Goal: Check status: Check status

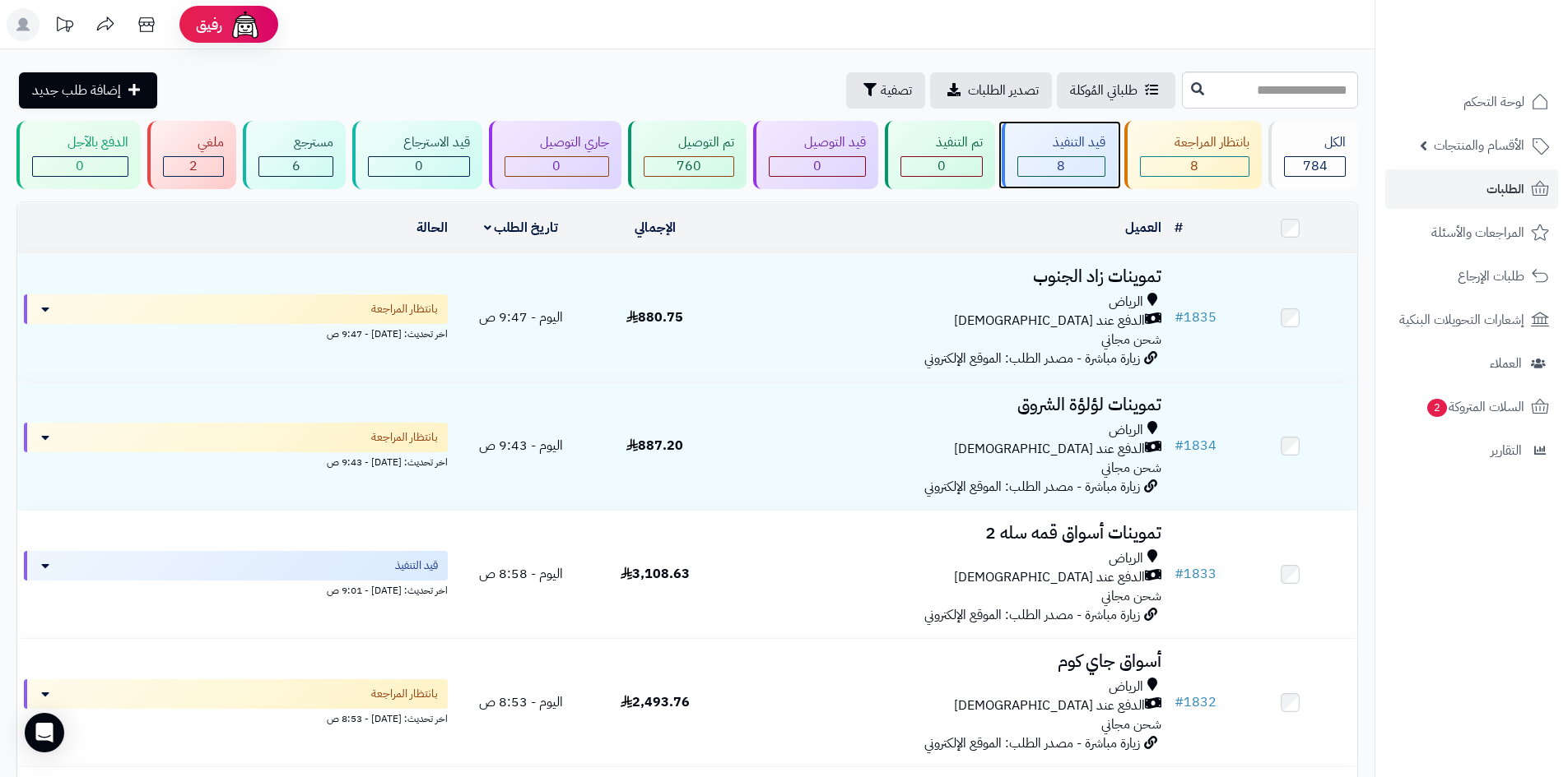
click at [1034, 153] on div "قيد التنفيذ 8" at bounding box center [1059, 155] width 116 height 68
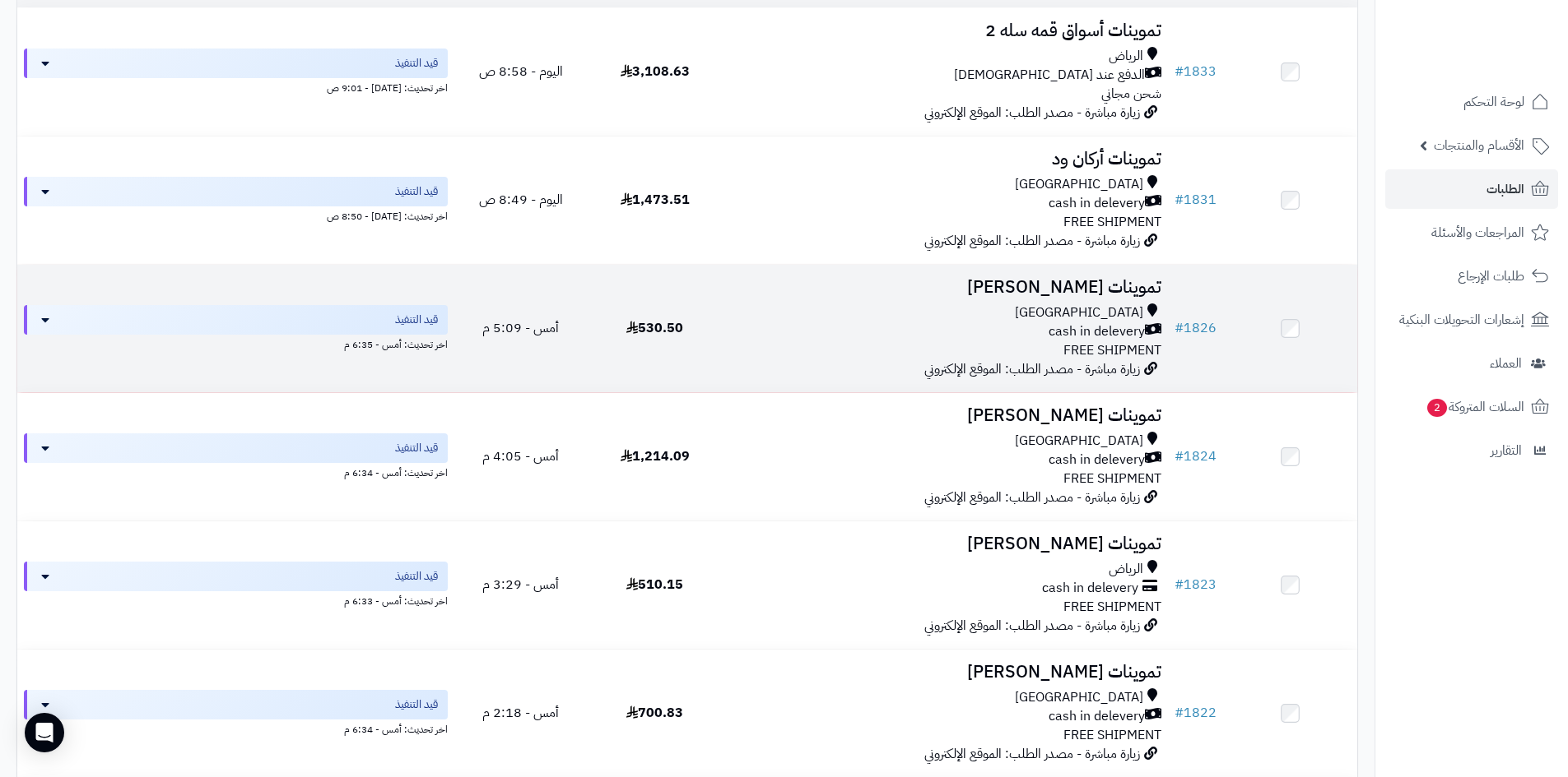
scroll to position [247, 0]
click at [980, 351] on div "Riyadh cash in delevery FREE SHIPMENT" at bounding box center [944, 330] width 433 height 57
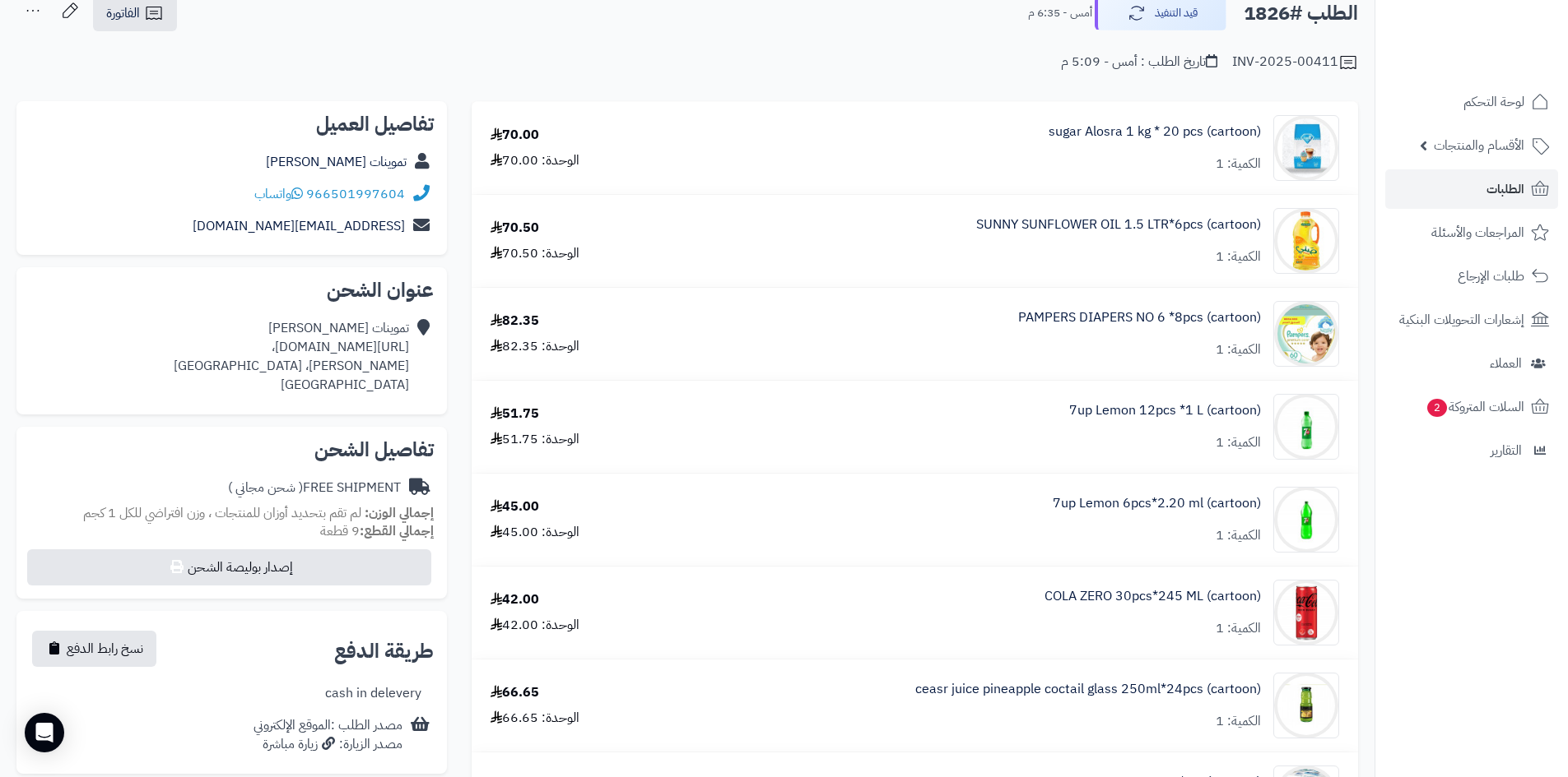
scroll to position [329, 0]
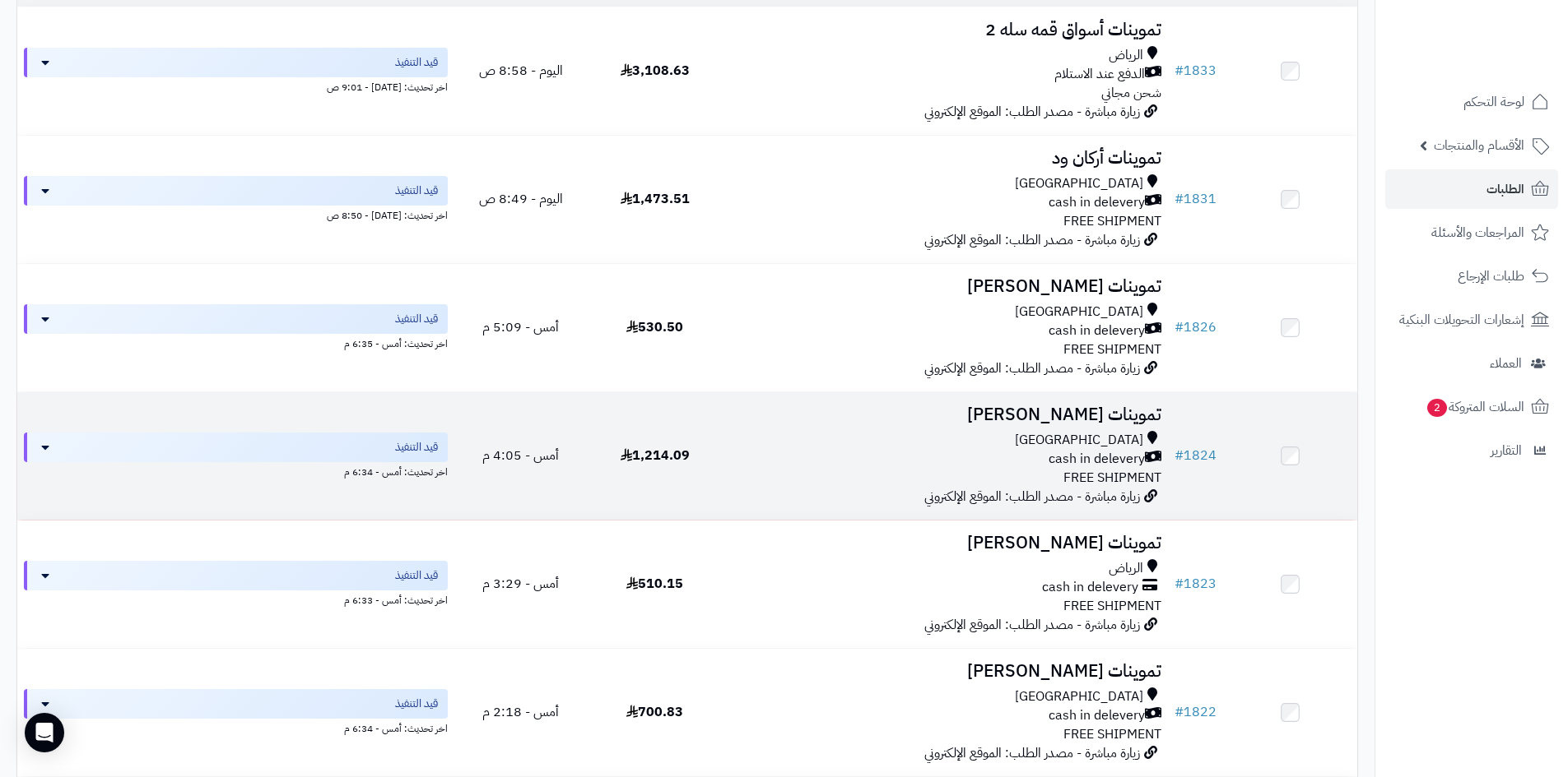
scroll to position [329, 0]
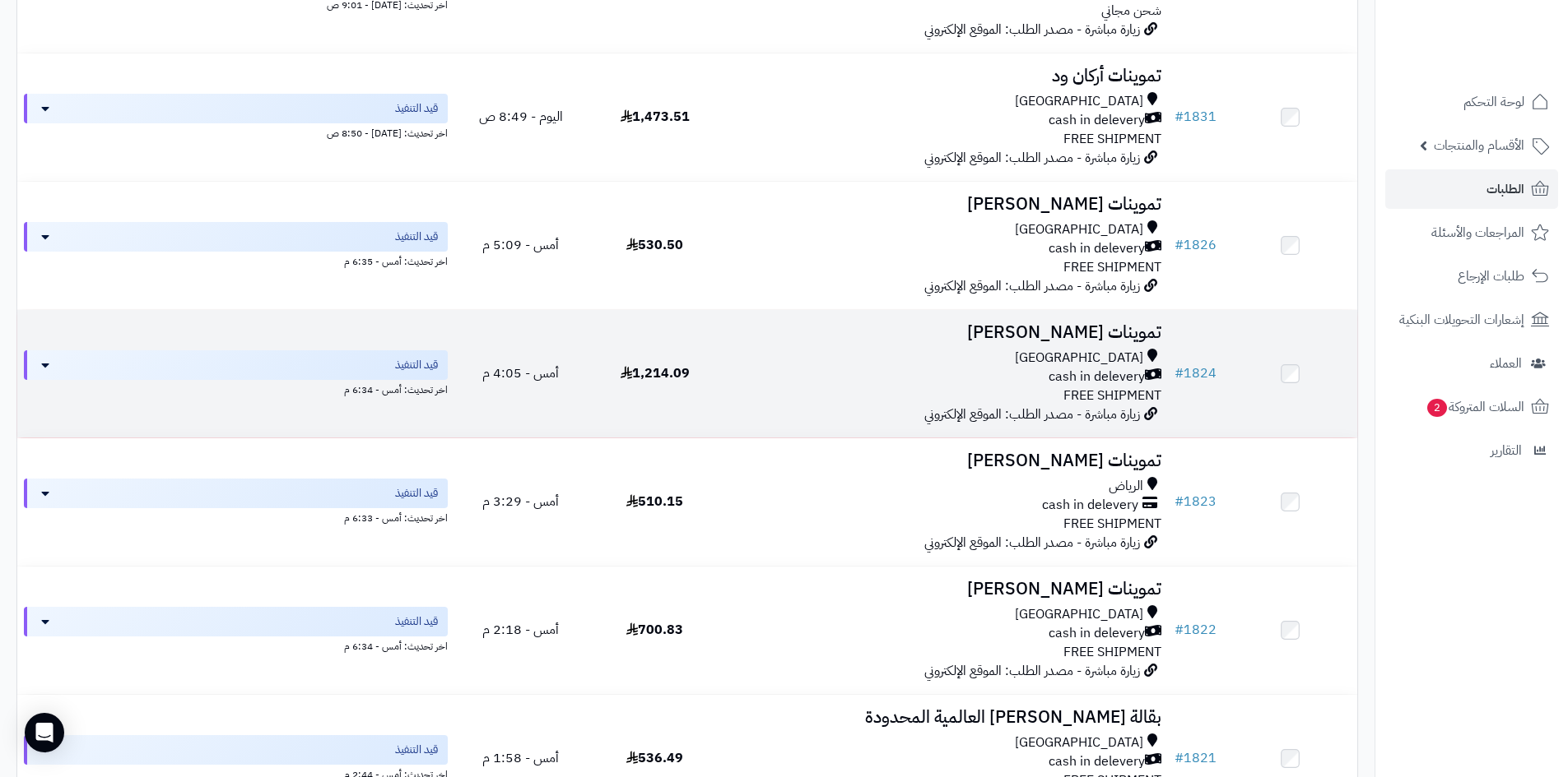
click at [1004, 371] on div "cash in delevery" at bounding box center [944, 377] width 433 height 19
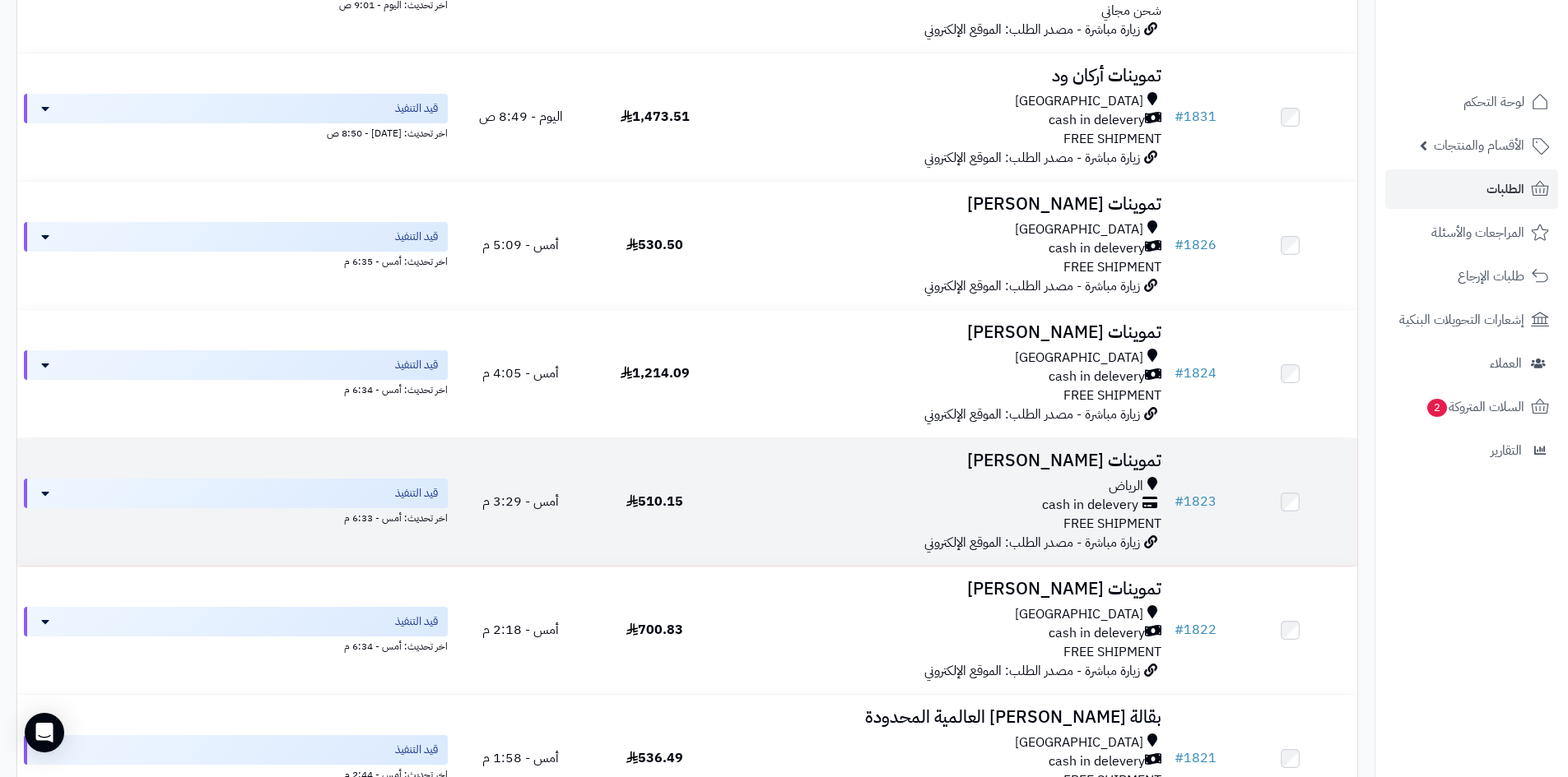
scroll to position [576, 0]
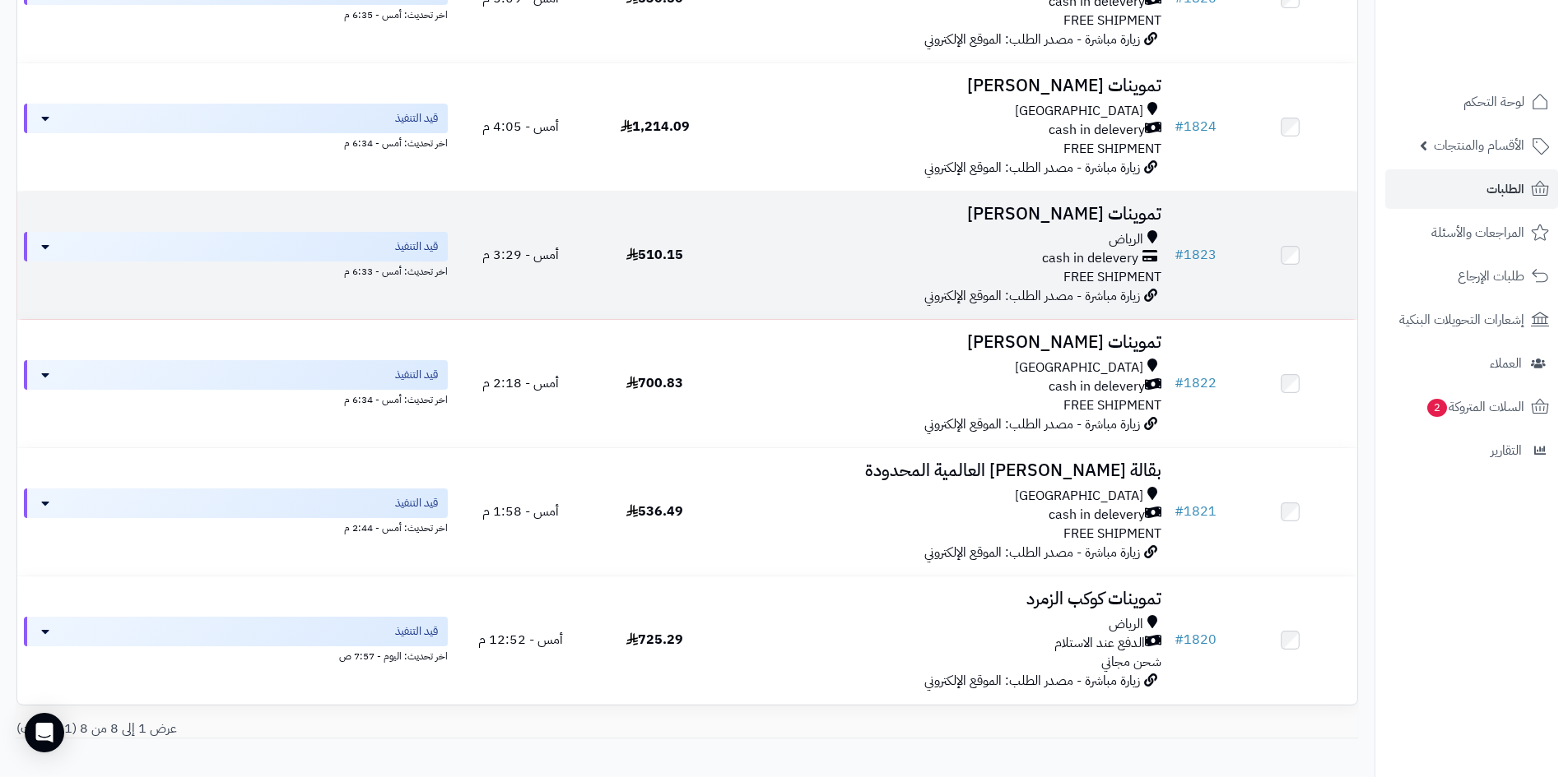
click at [971, 292] on span "زيارة مباشرة - مصدر الطلب: الموقع الإلكتروني" at bounding box center [1032, 296] width 215 height 20
click at [998, 256] on div "cash in delevery" at bounding box center [944, 258] width 433 height 19
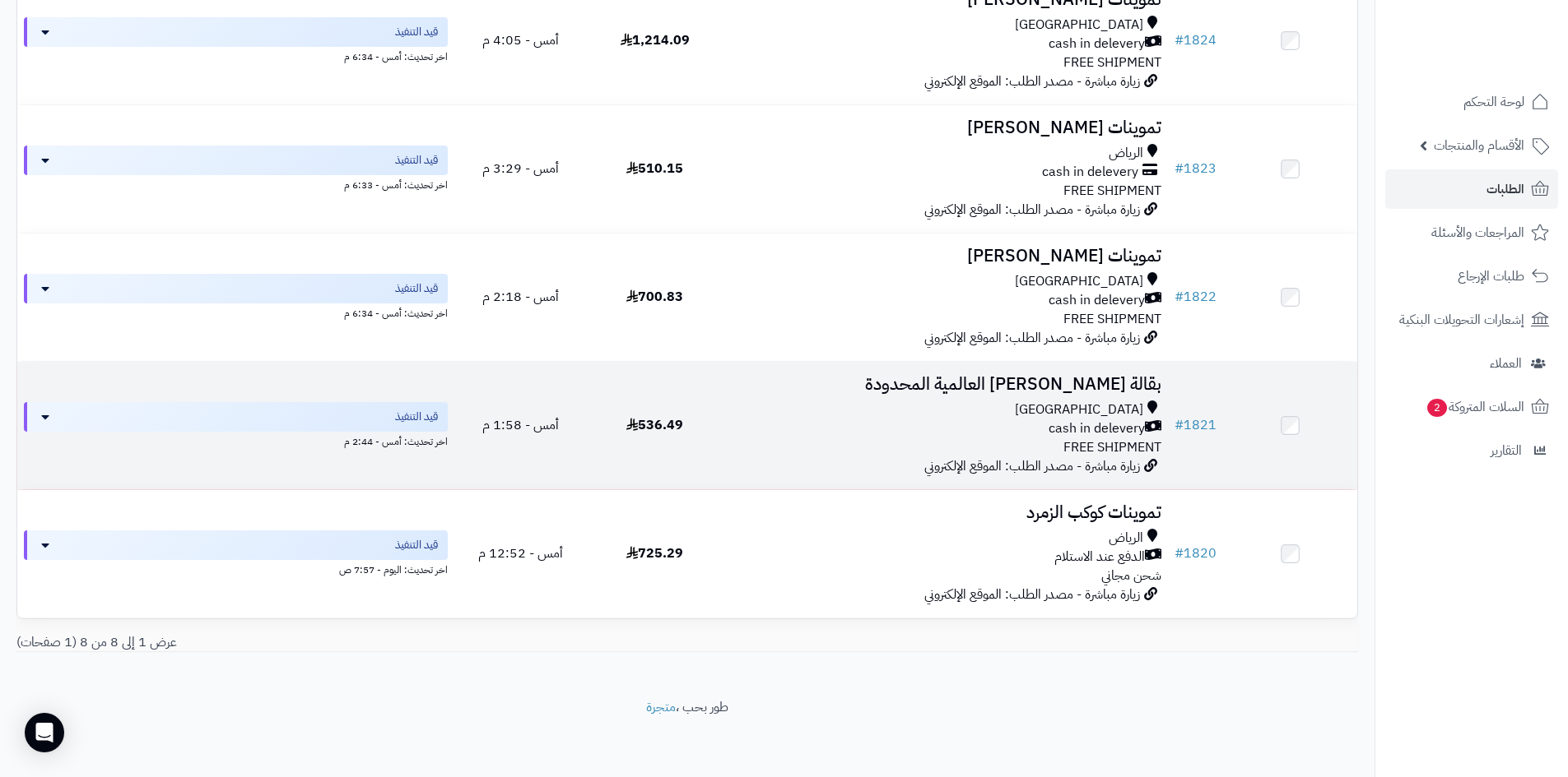
scroll to position [663, 0]
click at [1072, 425] on span "cash in delevery" at bounding box center [1096, 428] width 96 height 19
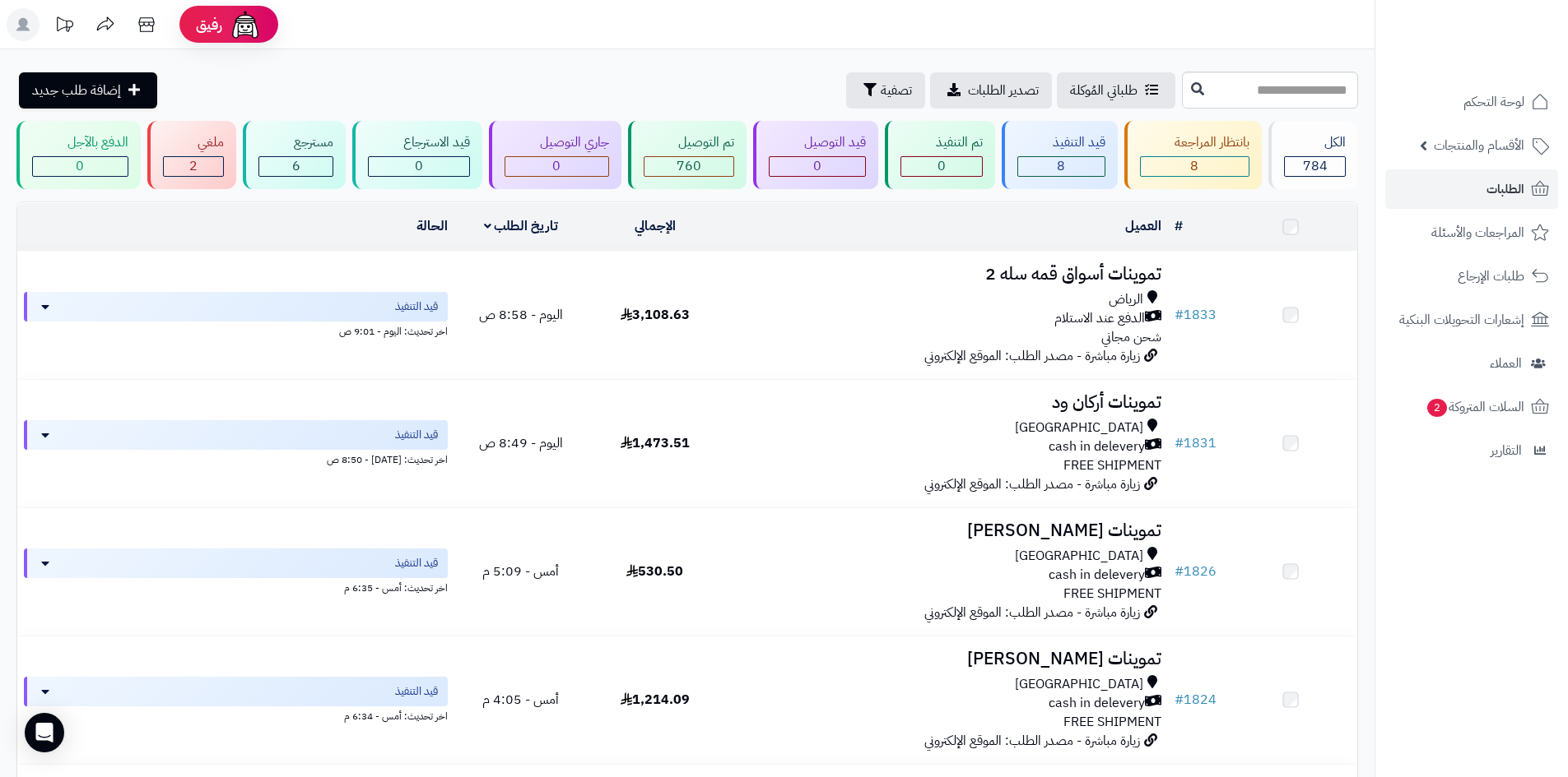
scroll to position [663, 0]
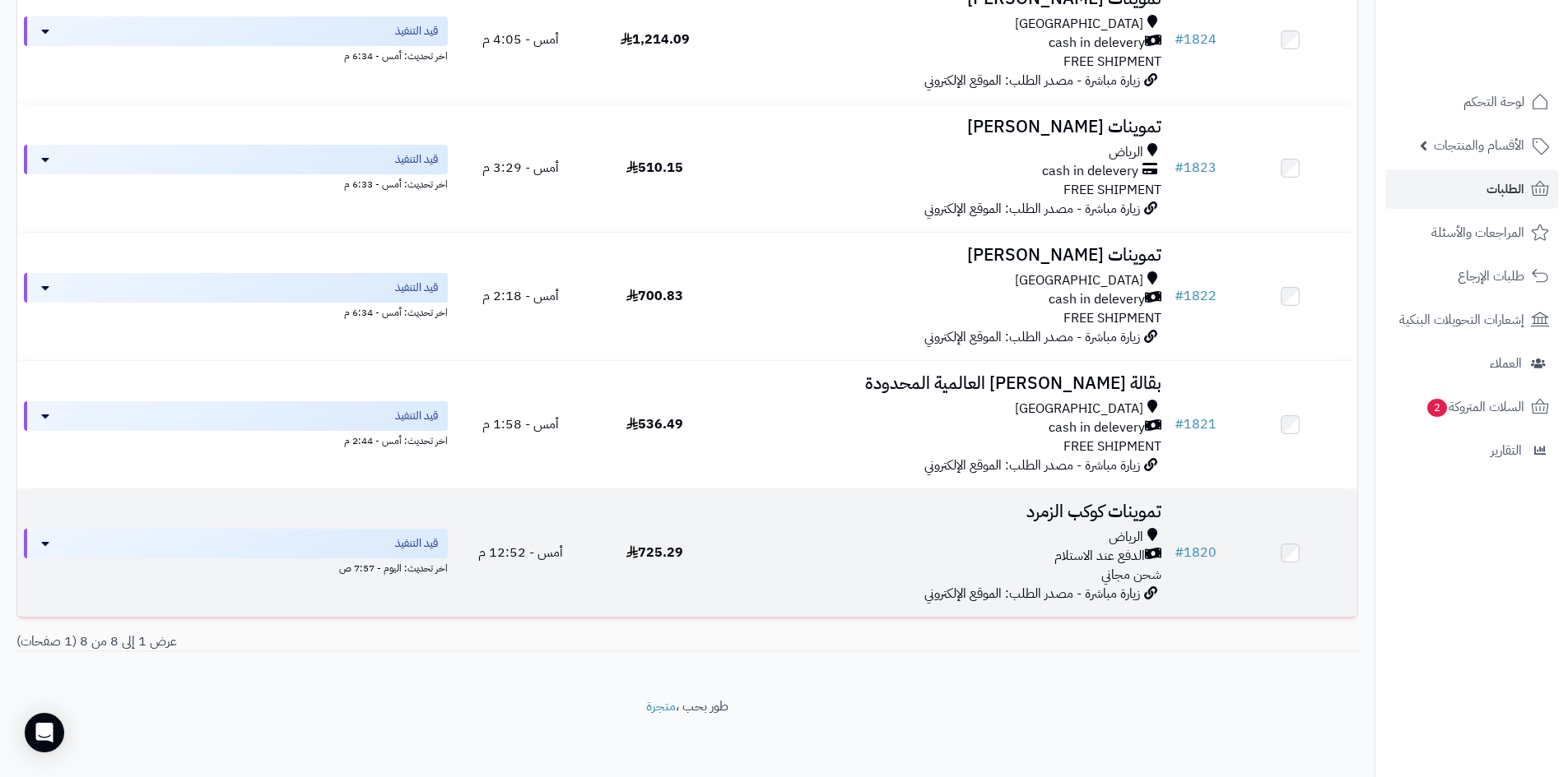
click at [1132, 502] on h3 "تموينات كوكب الزمرد" at bounding box center [944, 511] width 433 height 19
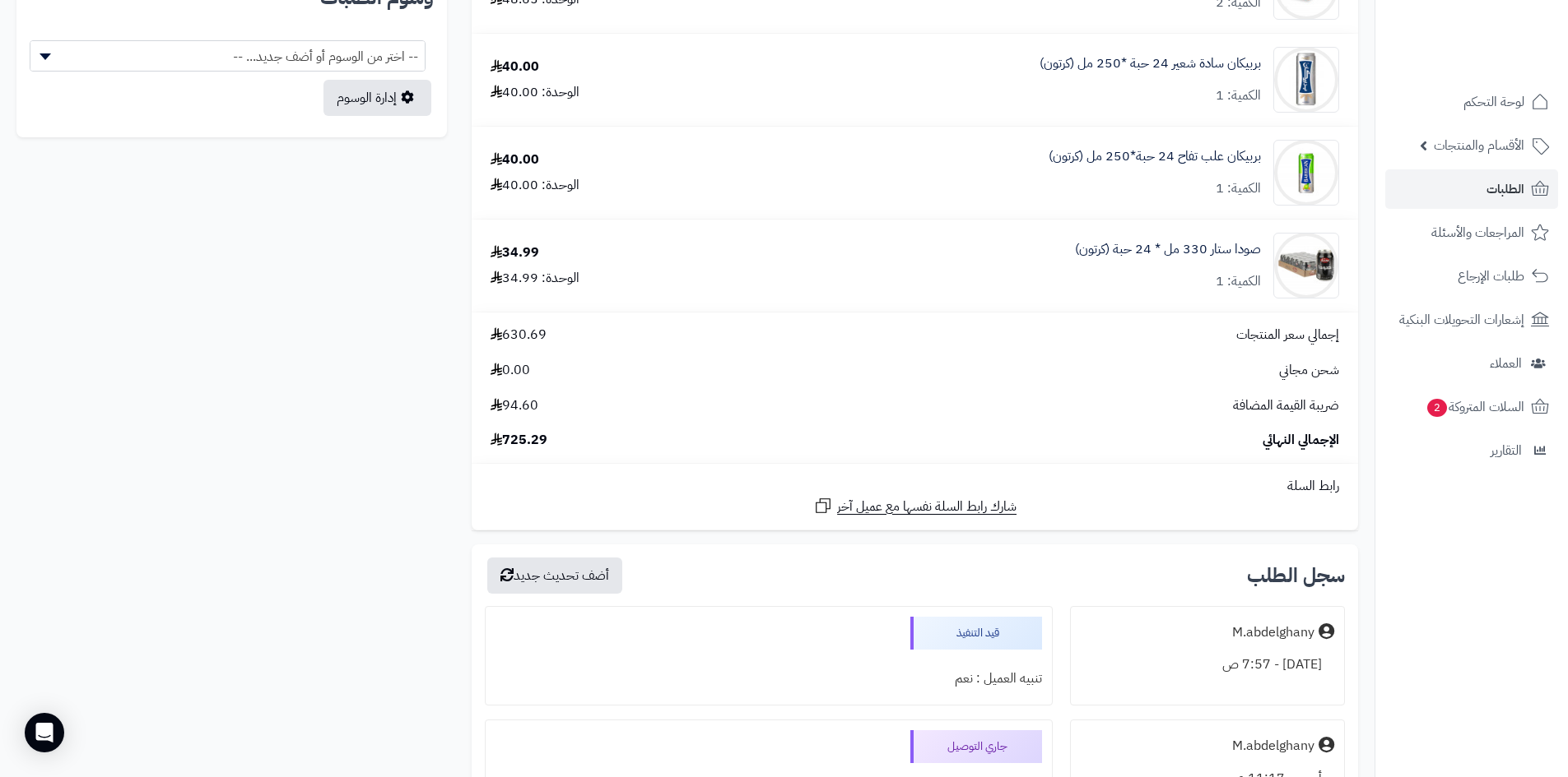
scroll to position [987, 0]
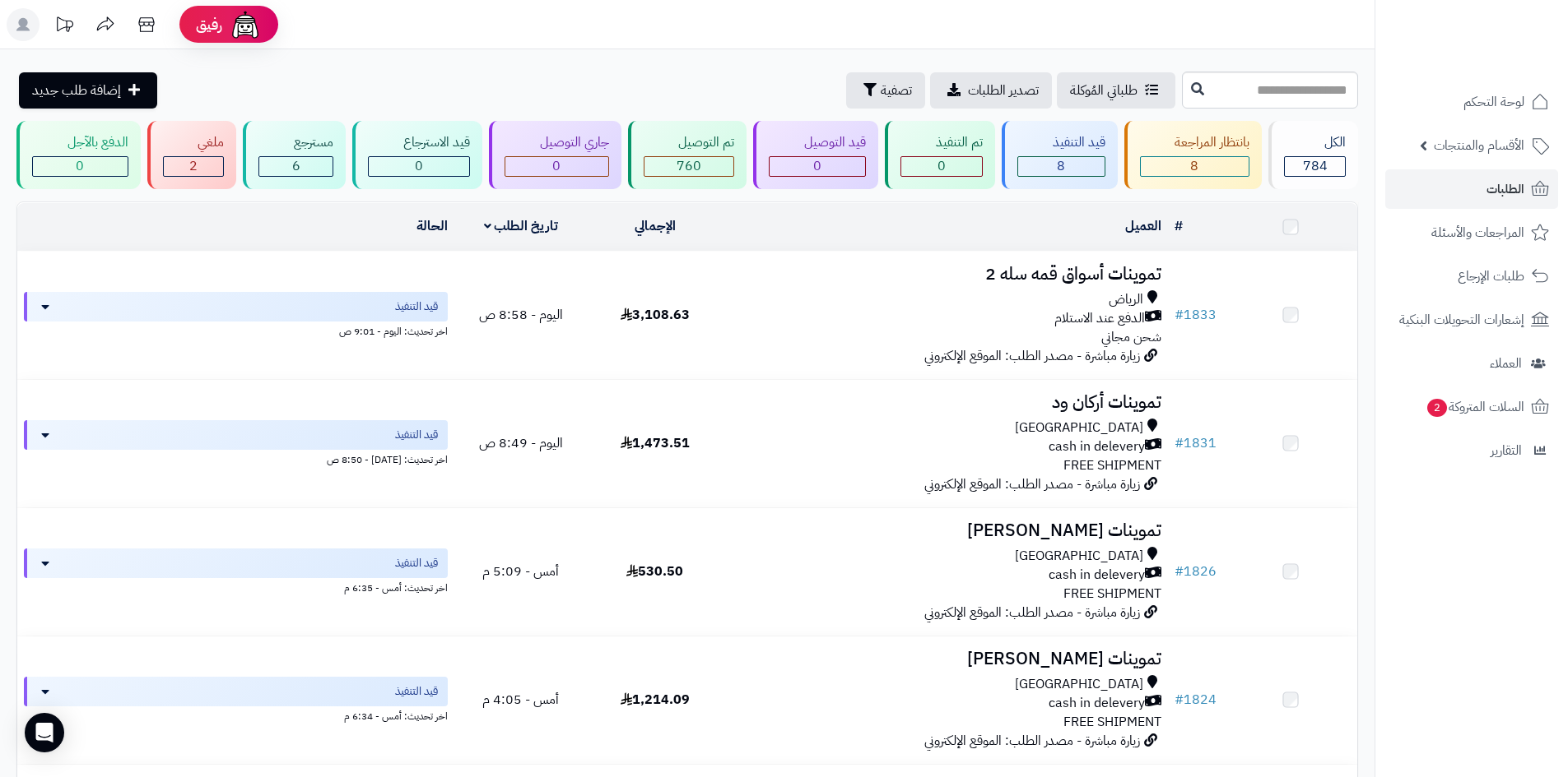
scroll to position [663, 0]
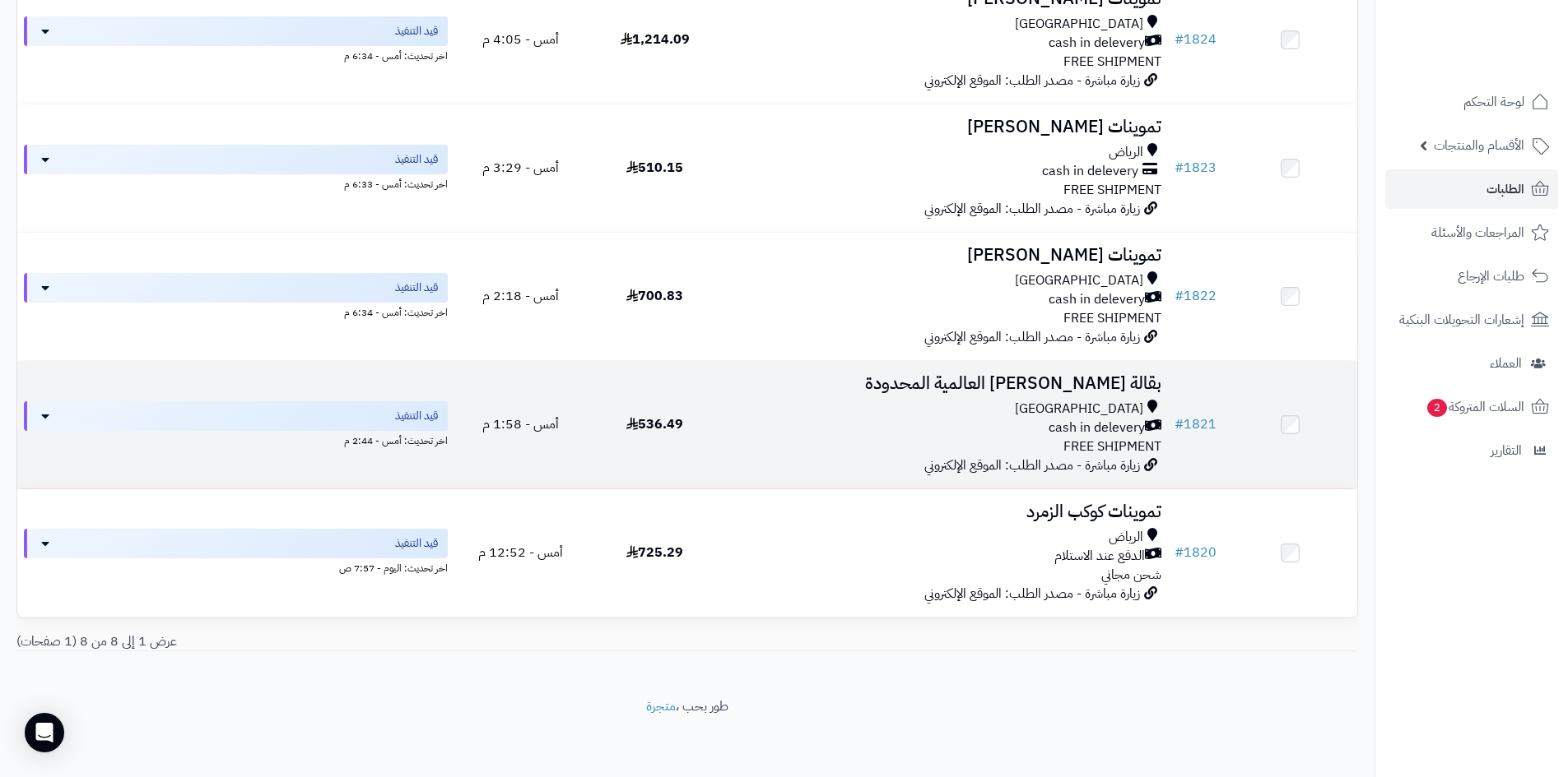
click at [959, 404] on div "[GEOGRAPHIC_DATA]" at bounding box center [944, 409] width 433 height 19
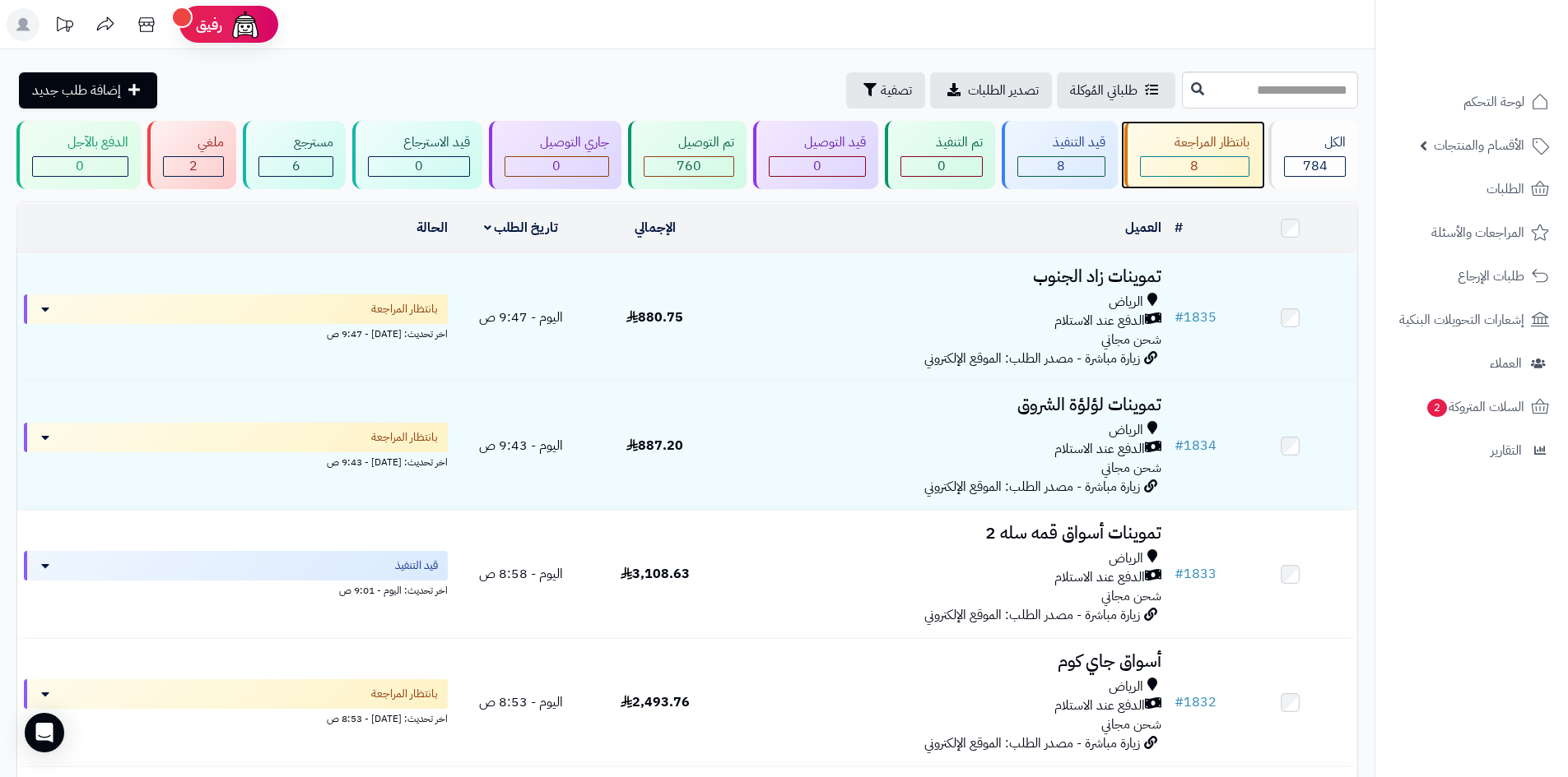
click at [1218, 134] on div "بانتظار المراجعة" at bounding box center [1195, 143] width 110 height 19
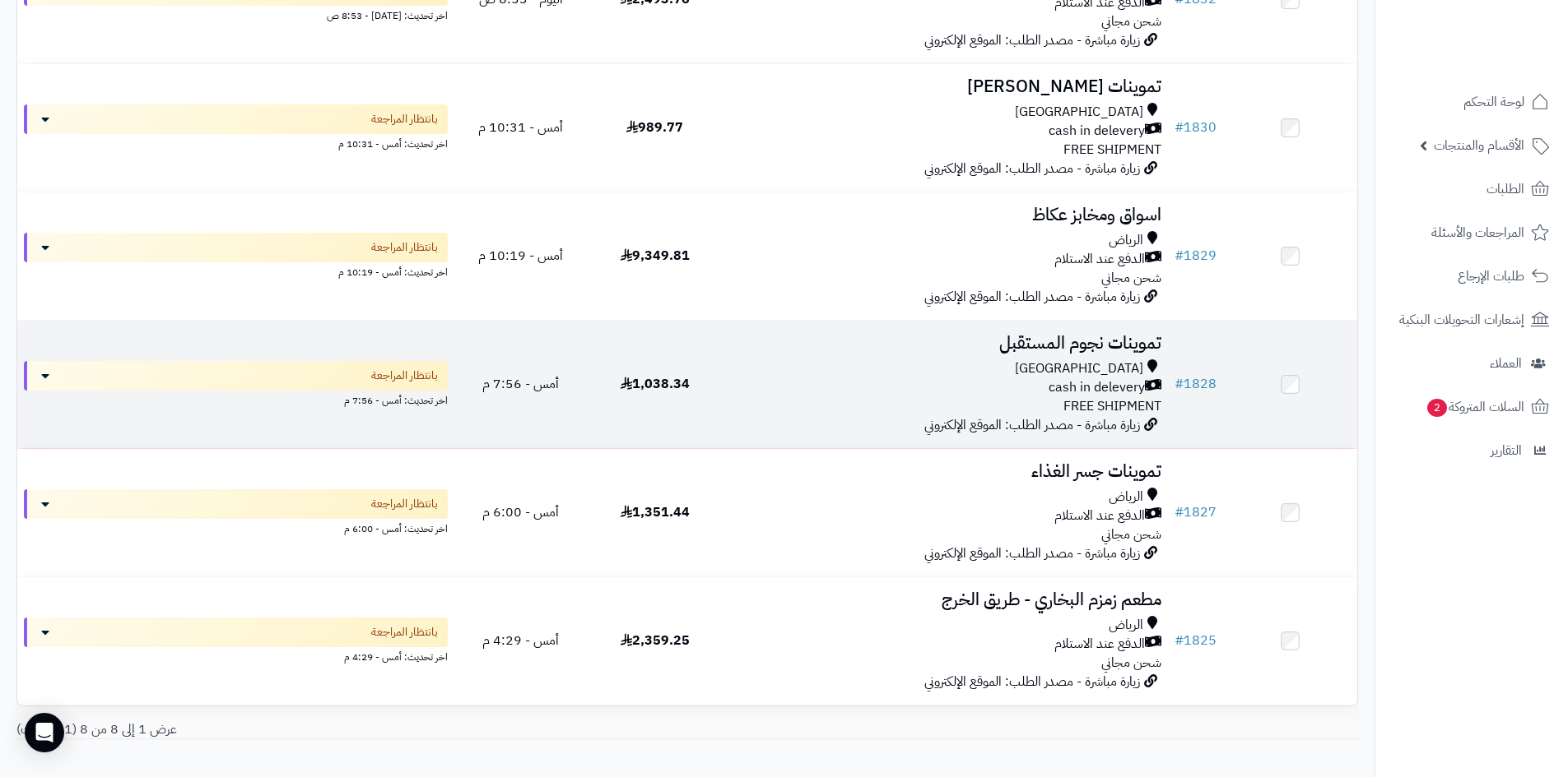
scroll to position [576, 0]
click at [822, 380] on div "cash in delevery" at bounding box center [944, 387] width 433 height 19
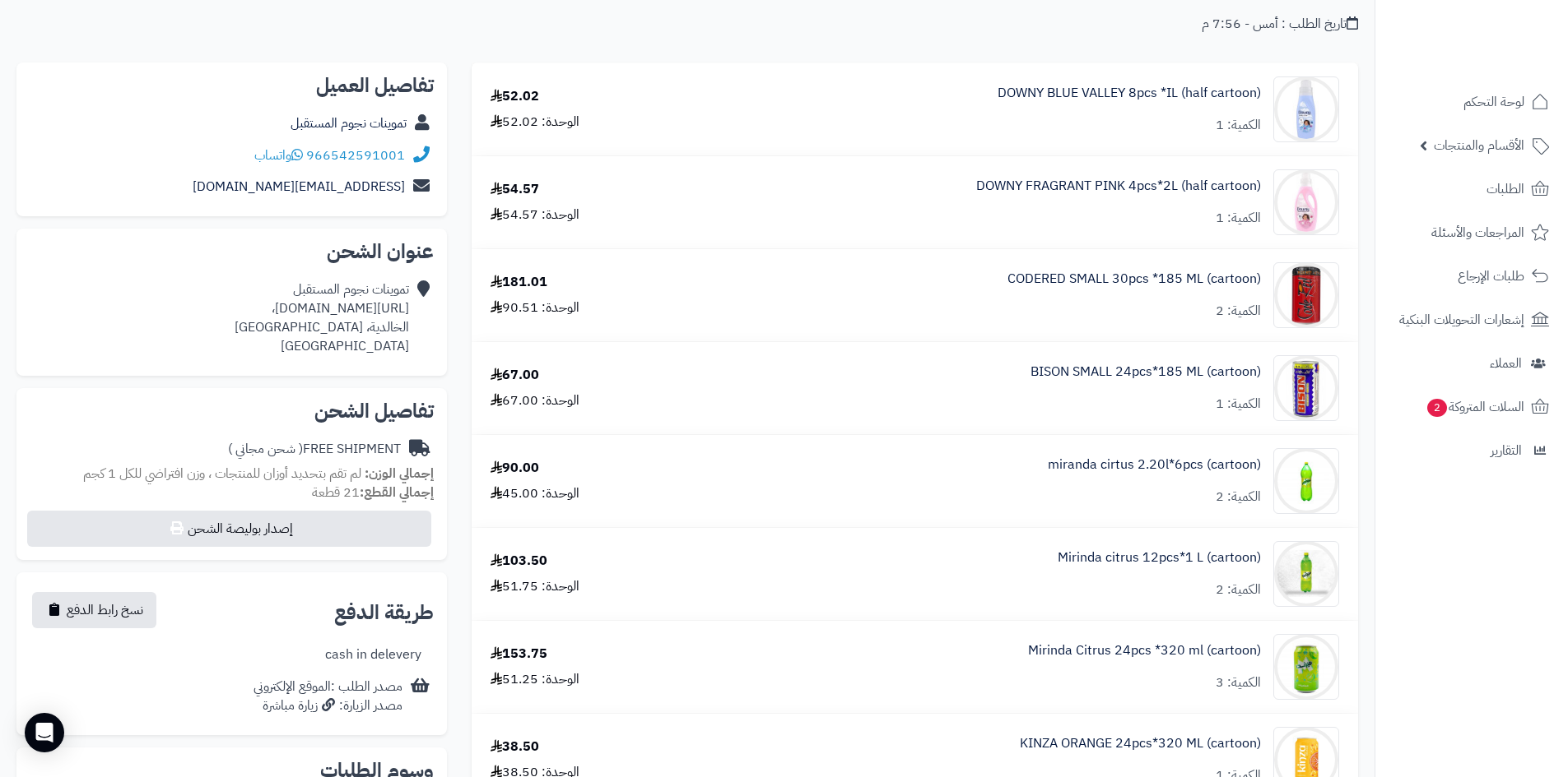
scroll to position [83, 0]
